Goal: Transaction & Acquisition: Book appointment/travel/reservation

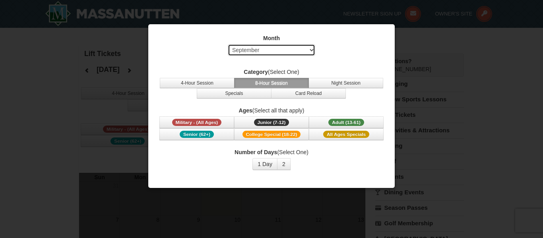
click at [313, 53] on select "Select September October November December January February March April May Jun…" at bounding box center [271, 50] width 87 height 12
select select "12"
click at [228, 44] on select "Select September October November December January February March April May Jun…" at bounding box center [271, 50] width 87 height 12
click at [286, 165] on button "2" at bounding box center [284, 164] width 14 height 12
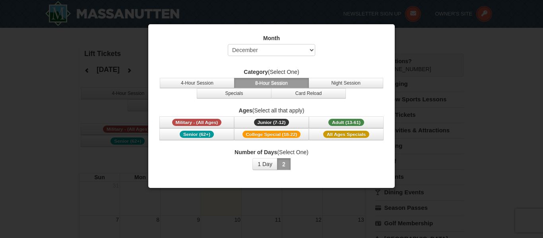
click at [340, 211] on div at bounding box center [271, 119] width 543 height 238
click at [346, 137] on span "All Ages Specials" at bounding box center [346, 134] width 46 height 7
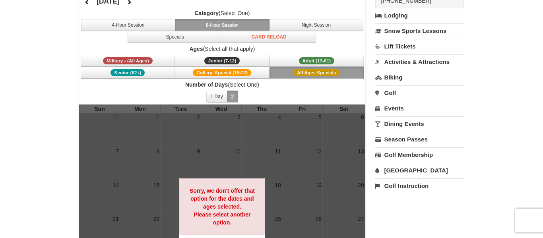
scroll to position [69, 0]
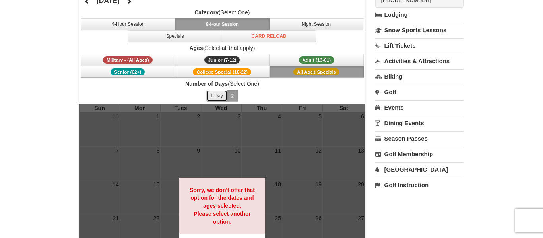
click at [213, 96] on button "1 Day" at bounding box center [216, 96] width 21 height 12
click at [134, 58] on span "Military - (All Ages)" at bounding box center [128, 59] width 50 height 7
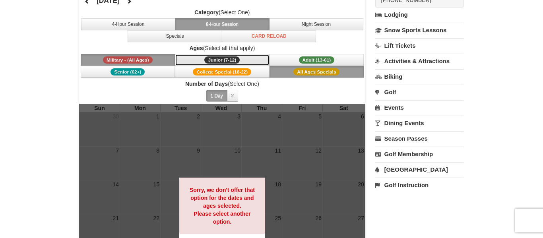
click at [216, 60] on span "Junior (7-12)" at bounding box center [221, 59] width 35 height 7
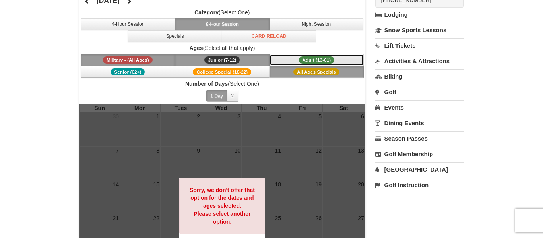
click at [298, 60] on button "Adult (13-61) (13 - 61)" at bounding box center [317, 60] width 95 height 12
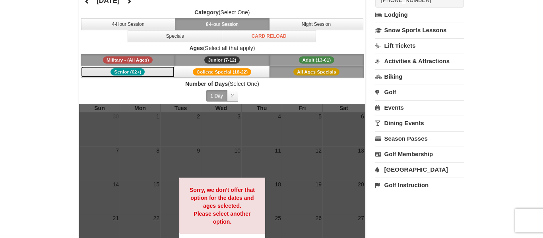
click at [127, 73] on span "Senior (62+)" at bounding box center [128, 71] width 34 height 7
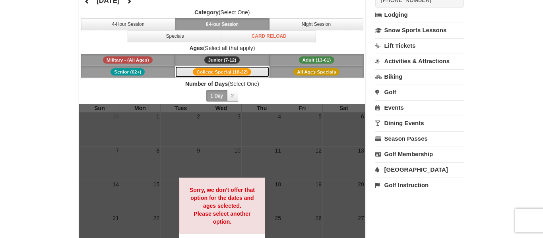
click at [193, 71] on span "College Special (18-22)" at bounding box center [222, 71] width 58 height 7
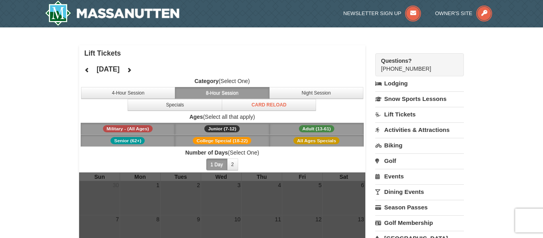
scroll to position [2, 0]
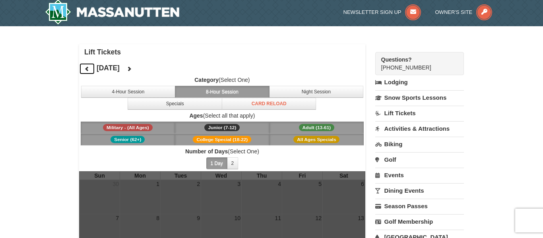
click at [87, 70] on icon at bounding box center [87, 69] width 6 height 6
click at [132, 70] on icon at bounding box center [129, 69] width 6 height 6
